Goal: Transaction & Acquisition: Purchase product/service

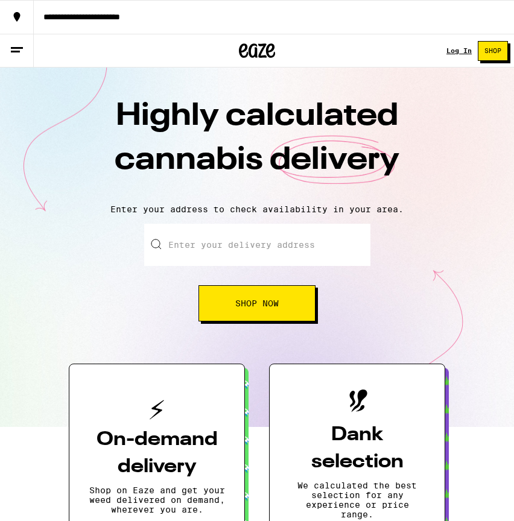
click at [248, 254] on input "Enter your delivery address" at bounding box center [257, 245] width 226 height 42
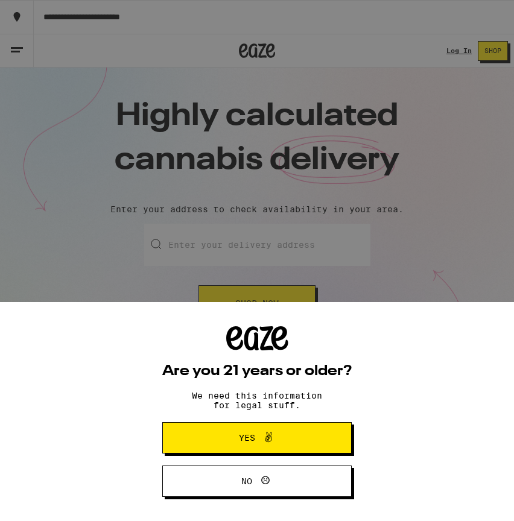
click at [238, 449] on button "Yes" at bounding box center [256, 437] width 189 height 31
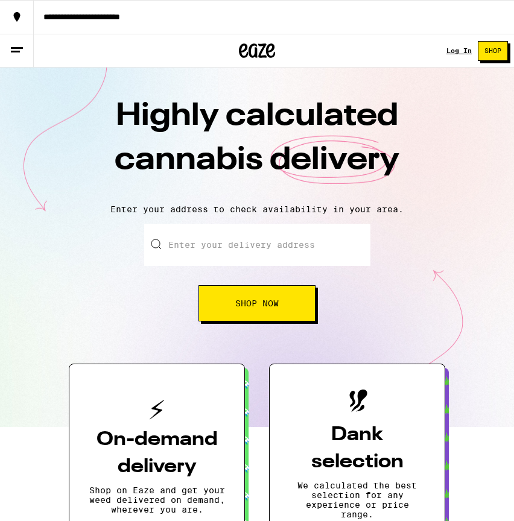
click at [212, 257] on input "Enter your delivery address" at bounding box center [257, 245] width 226 height 42
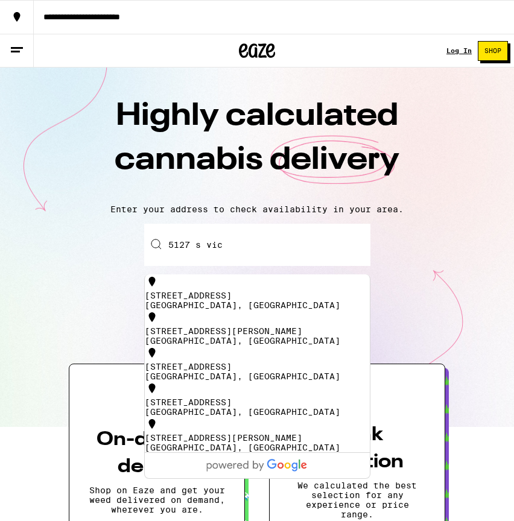
click at [250, 300] on div "Los Angeles, CA" at bounding box center [257, 305] width 225 height 10
type input "5127 South Victoria Avenue, Los Angeles, CA"
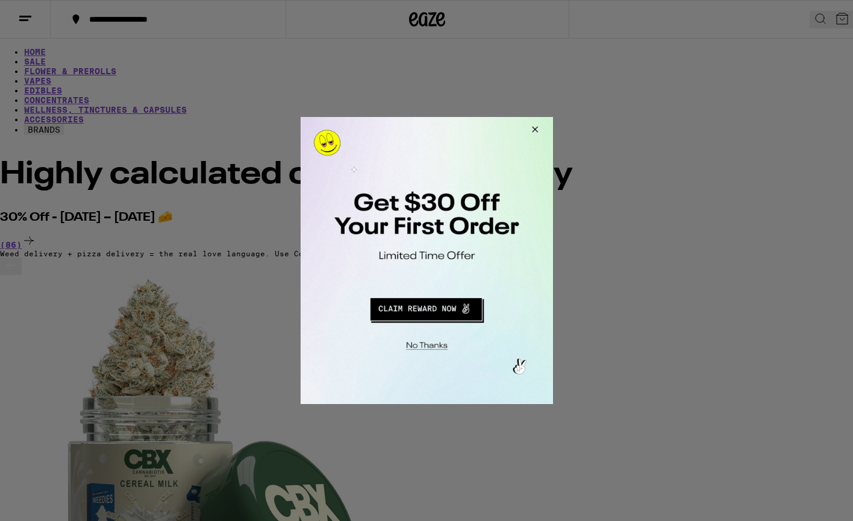
click at [436, 345] on button "Close Modal" at bounding box center [424, 344] width 245 height 19
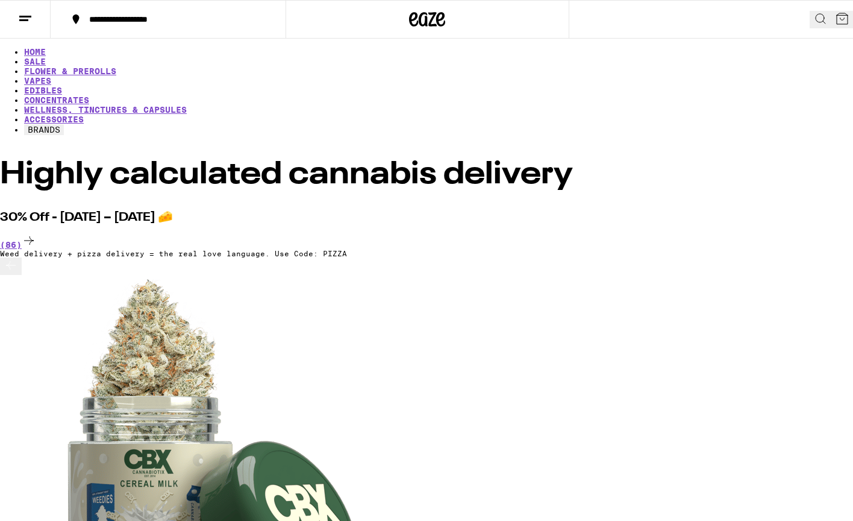
click at [513, 11] on button at bounding box center [821, 19] width 22 height 17
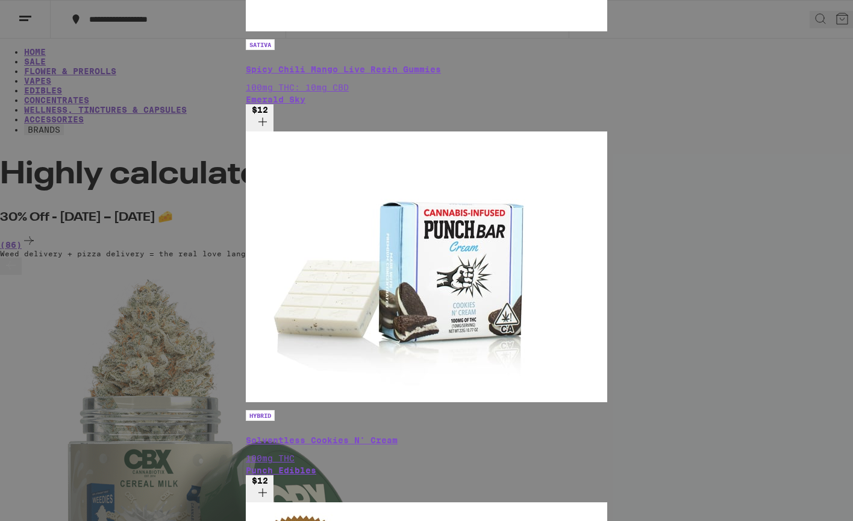
type input "sti"
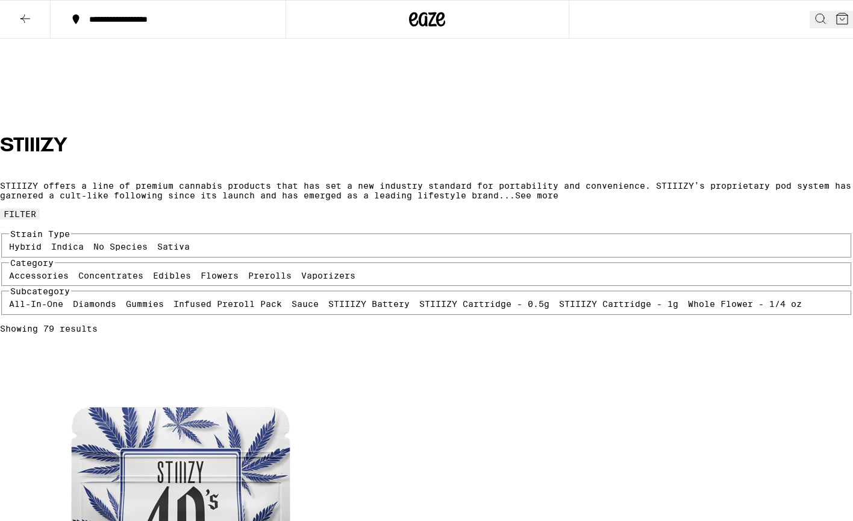
scroll to position [294, 0]
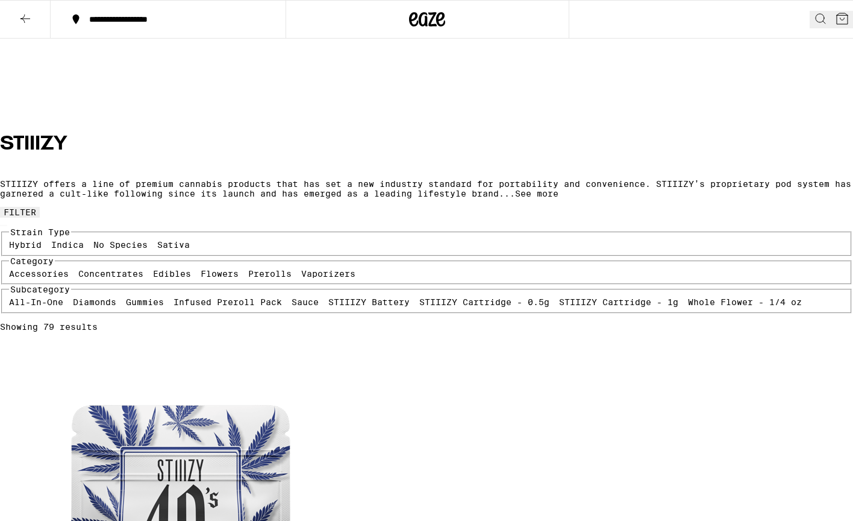
click at [42, 240] on label "Hybrid" at bounding box center [25, 245] width 33 height 10
click at [12, 242] on input "Hybrid" at bounding box center [11, 242] width 1 height 1
checkbox input "true"
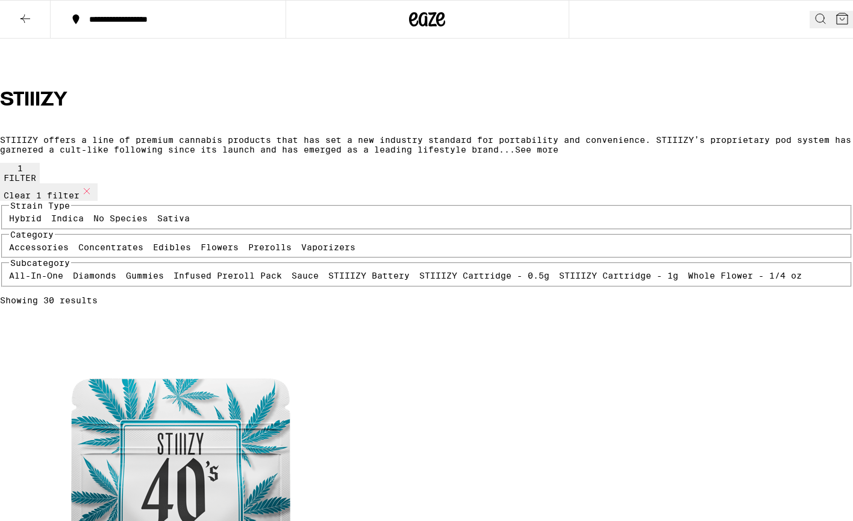
scroll to position [340, 0]
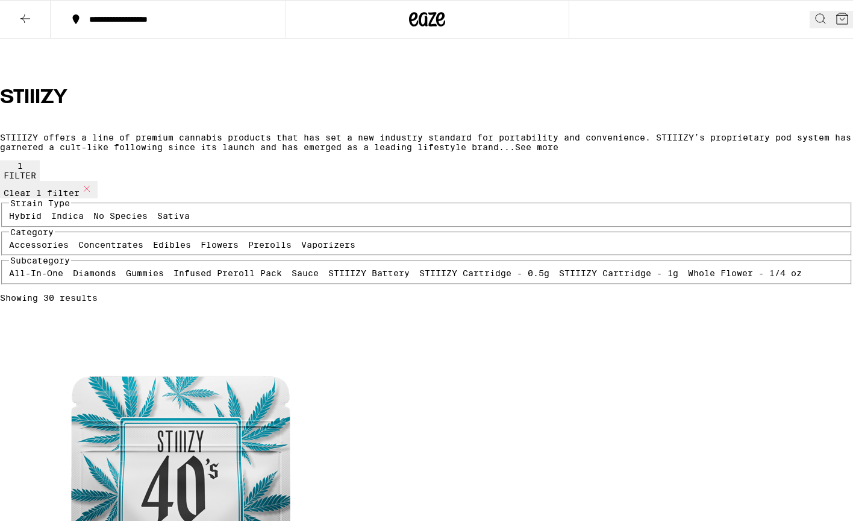
click at [513, 278] on label "STIIIZY Cartridge - 1g" at bounding box center [618, 273] width 119 height 10
click at [513, 271] on input "STIIIZY Cartridge - 1g" at bounding box center [562, 270] width 1 height 1
checkbox input "true"
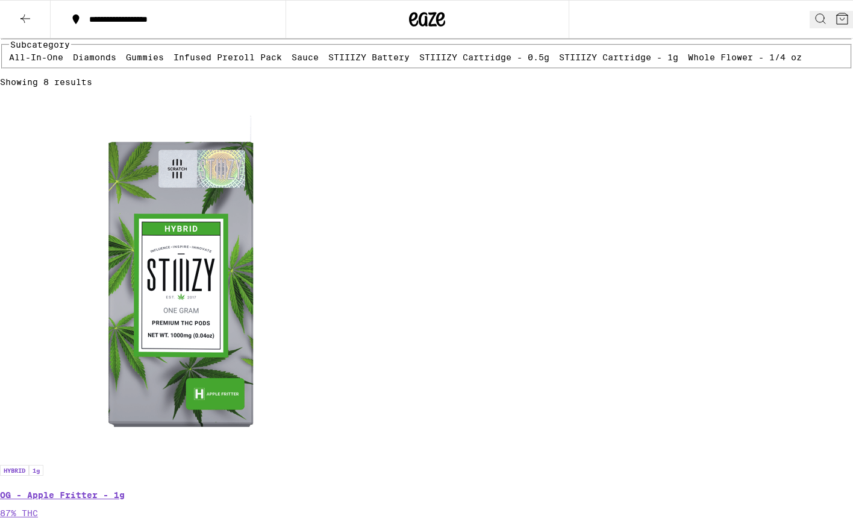
scroll to position [557, 0]
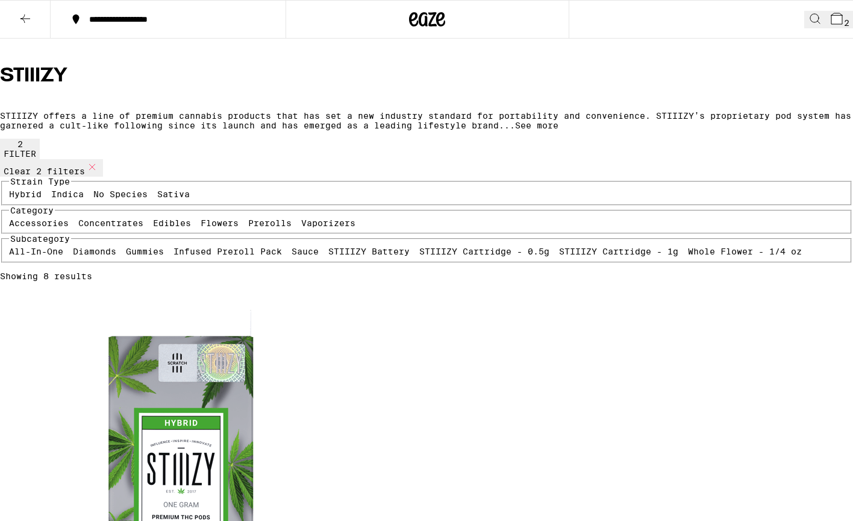
scroll to position [335, 0]
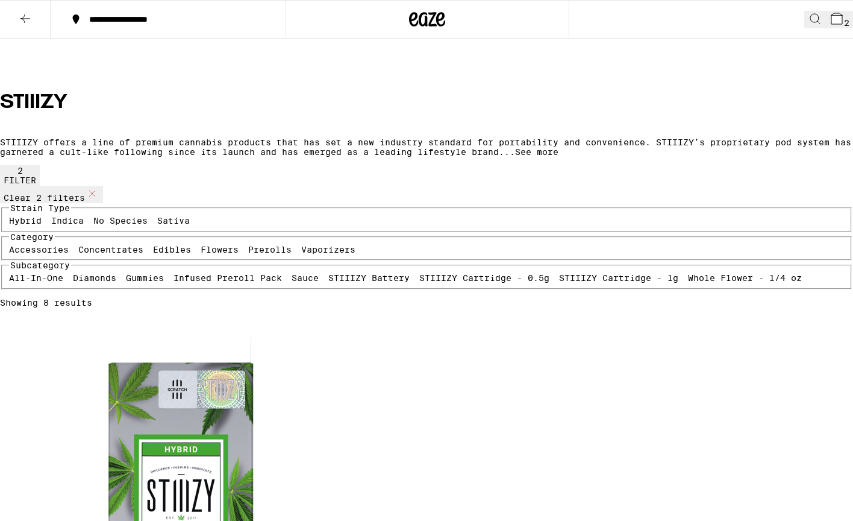
click at [513, 20] on span "2" at bounding box center [846, 23] width 5 height 10
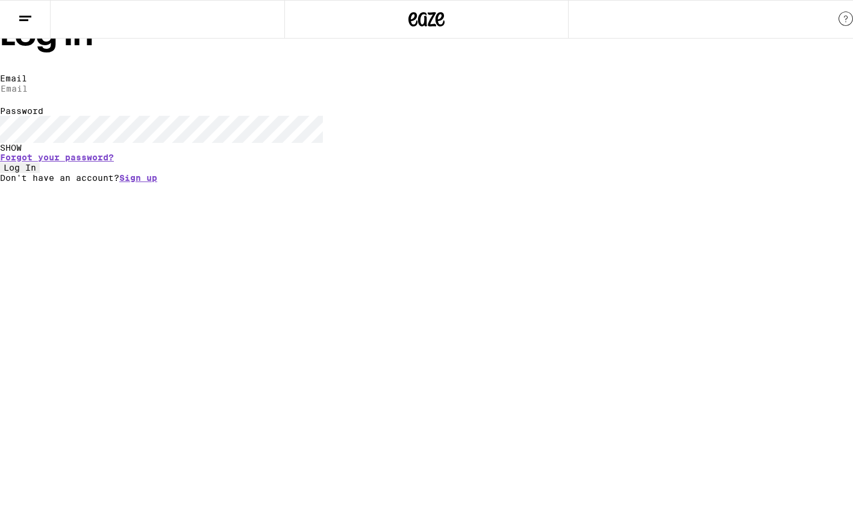
click at [111, 94] on input "Email" at bounding box center [55, 88] width 111 height 11
type input "flynnsalasmiller@gmail.com"
click at [0, 162] on button "Log In" at bounding box center [20, 167] width 40 height 11
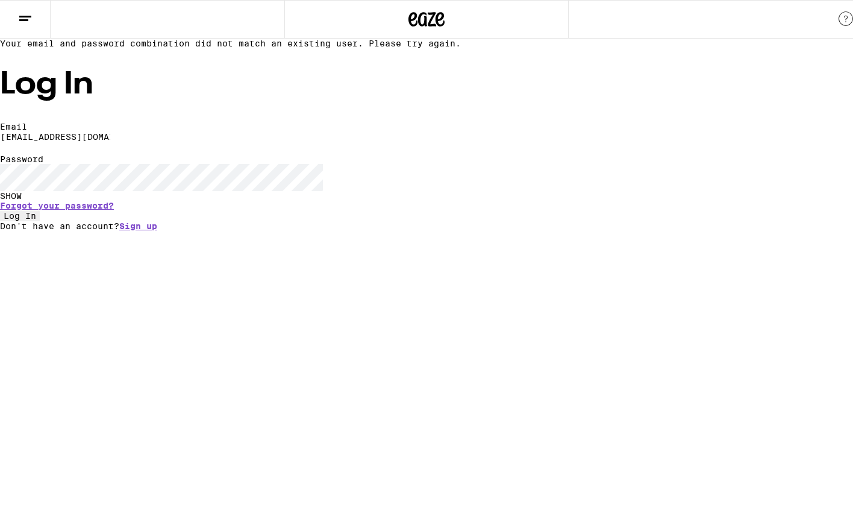
click at [513, 221] on form "Email Email flynnsalasmiller@gmail.com Password Password SHOW Forgot your passw…" at bounding box center [426, 171] width 853 height 99
click at [114, 210] on link "Forgot your password?" at bounding box center [57, 206] width 114 height 10
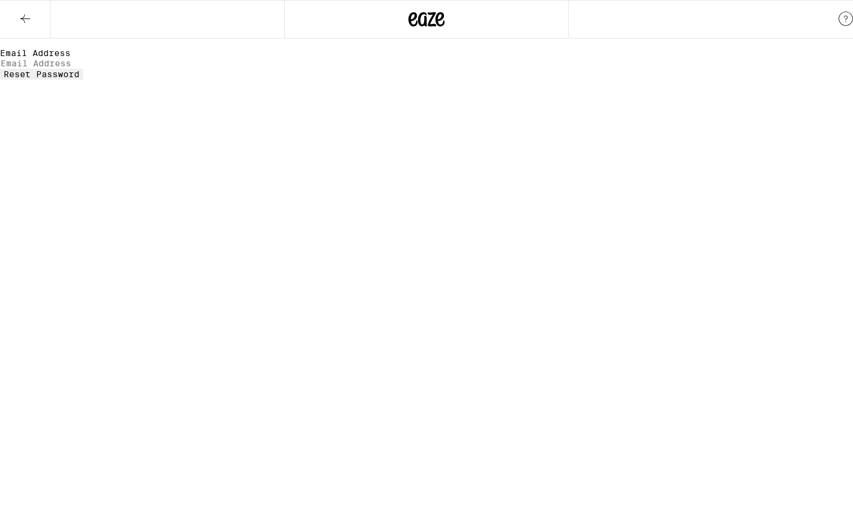
click at [111, 69] on input "Email Address" at bounding box center [55, 63] width 111 height 11
type input "flynnsalasmiller@gmail.com"
click at [80, 79] on span "Reset Password" at bounding box center [42, 74] width 76 height 10
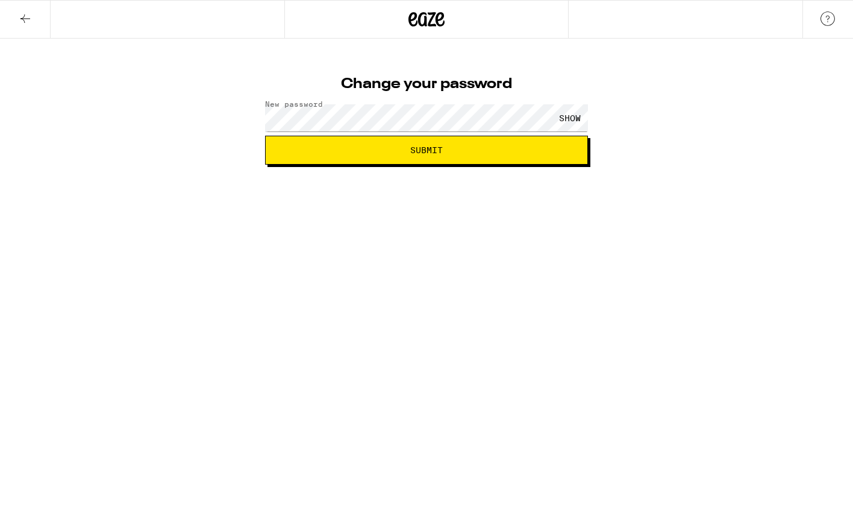
click at [414, 165] on html "Change your password New password SHOW Submit" at bounding box center [426, 82] width 853 height 165
click at [435, 146] on span "Submit" at bounding box center [426, 150] width 33 height 8
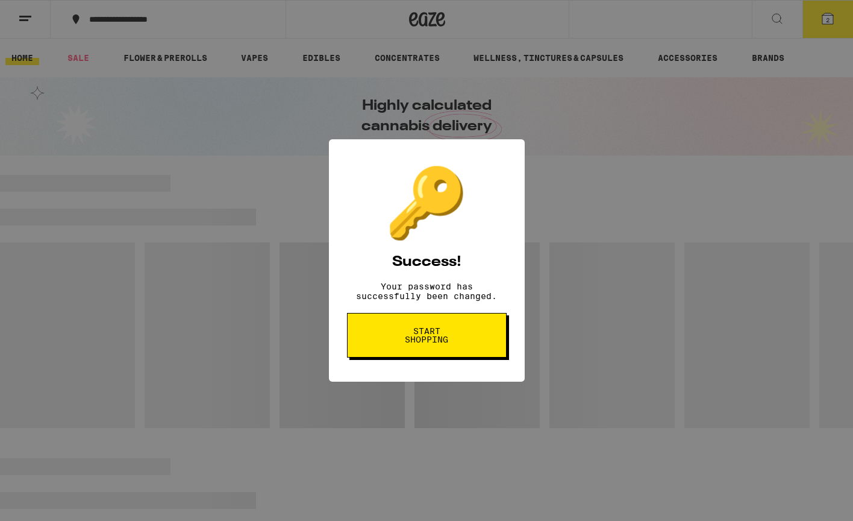
click at [0, 0] on div "🔑 Success! Your password has successfully been changed. Start shopping" at bounding box center [0, 0] width 0 height 0
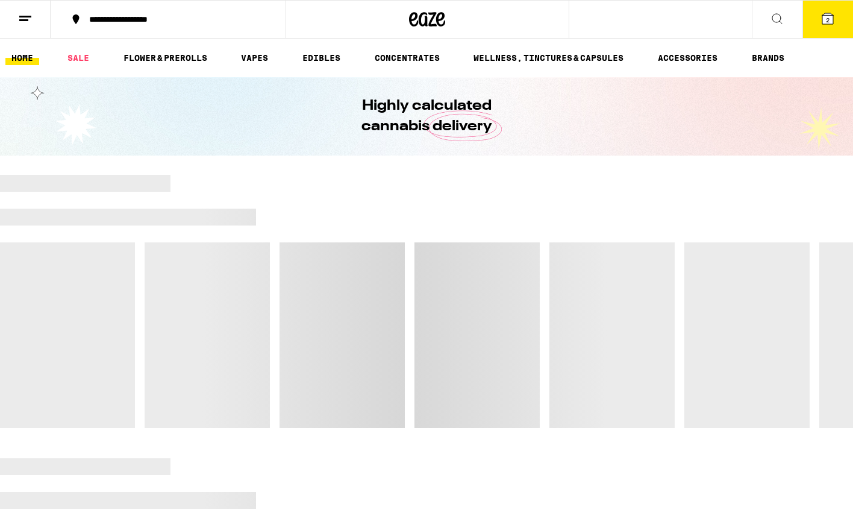
click at [841, 27] on button "2" at bounding box center [828, 19] width 51 height 37
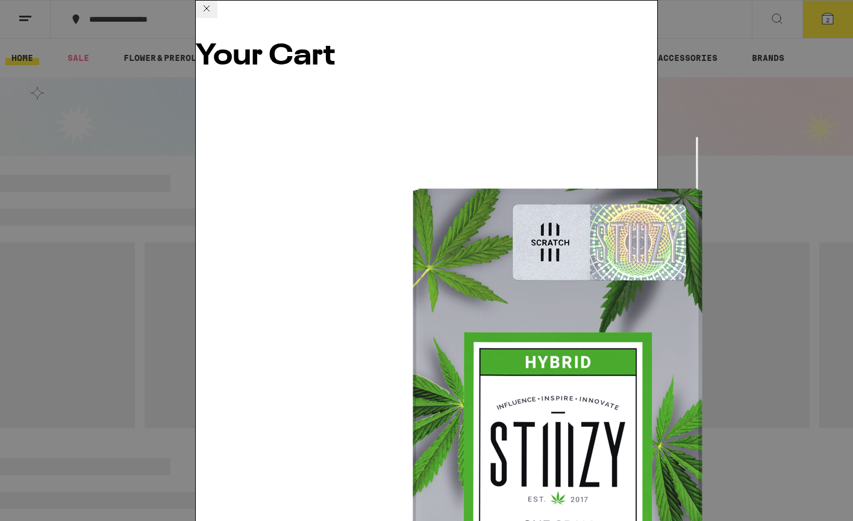
scroll to position [23, 0]
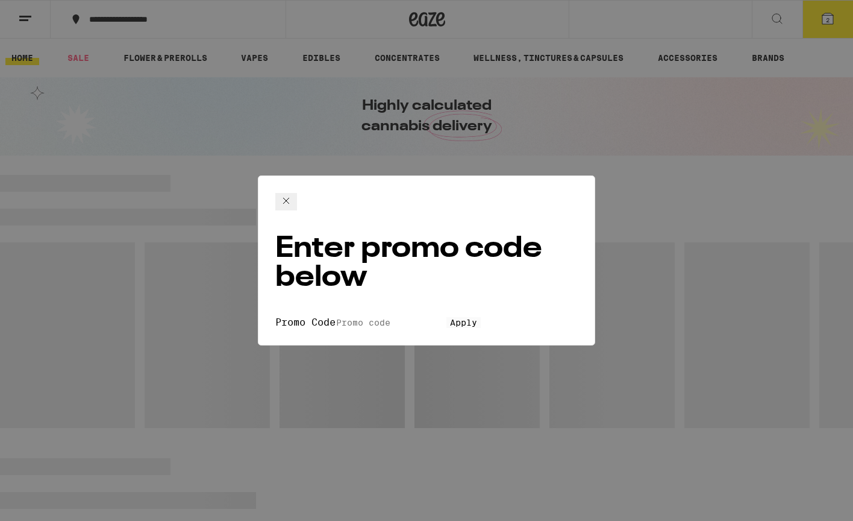
click at [344, 317] on input "Promo Code" at bounding box center [391, 322] width 111 height 11
type input "PIZZA"
click at [447, 318] on button "Apply" at bounding box center [464, 322] width 34 height 11
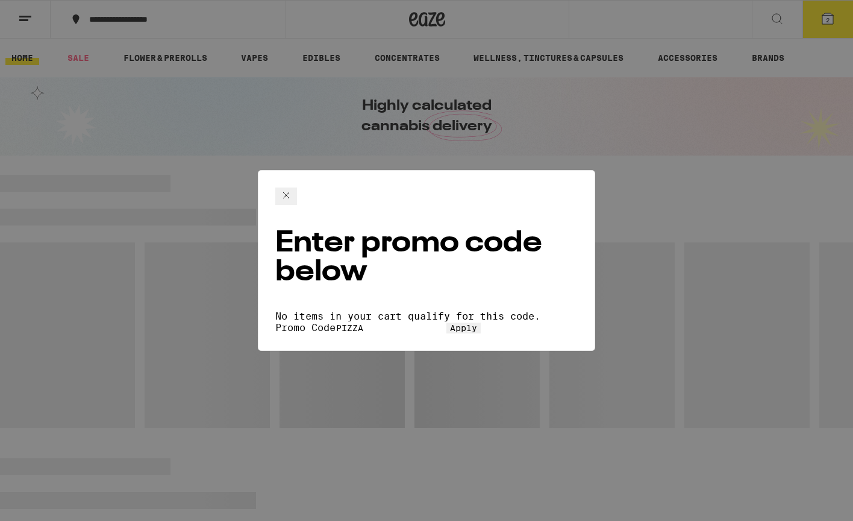
click at [294, 190] on icon at bounding box center [286, 195] width 14 height 14
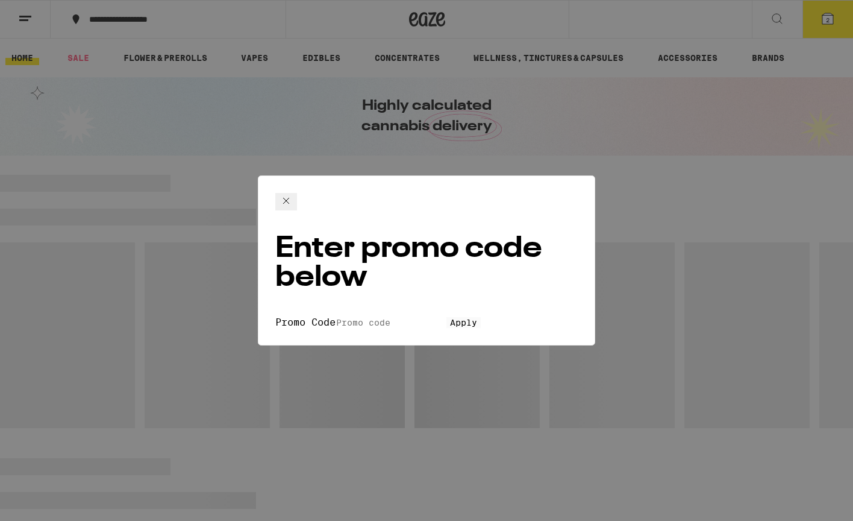
click at [356, 317] on input "Promo Code" at bounding box center [391, 322] width 111 height 11
click at [447, 317] on button "Apply" at bounding box center [464, 322] width 34 height 11
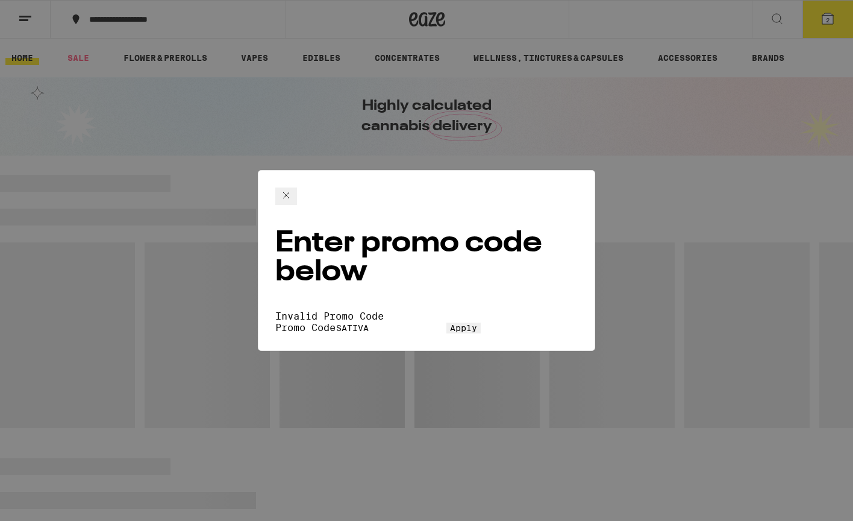
click at [336, 322] on input "SATIVA" at bounding box center [391, 327] width 111 height 11
type input "HYBRID"
click at [447, 322] on button "Apply" at bounding box center [464, 327] width 34 height 11
click at [336, 322] on input "HYBRID" at bounding box center [391, 327] width 111 height 11
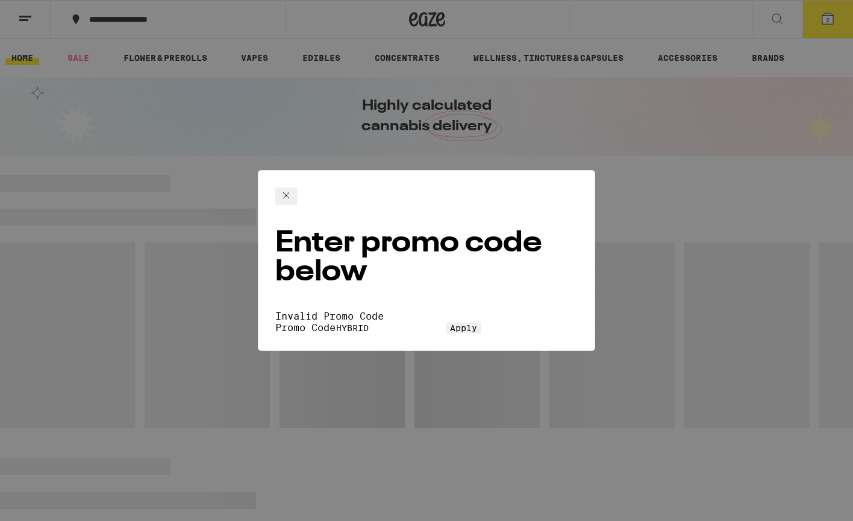
click at [336, 322] on input "HYBRID" at bounding box center [391, 327] width 111 height 11
click at [294, 198] on icon at bounding box center [286, 195] width 14 height 14
